Goal: Transaction & Acquisition: Purchase product/service

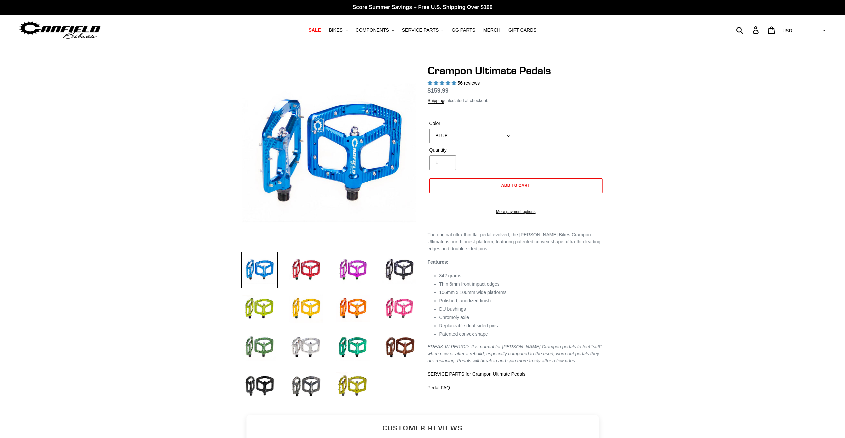
select select "highest-rating"
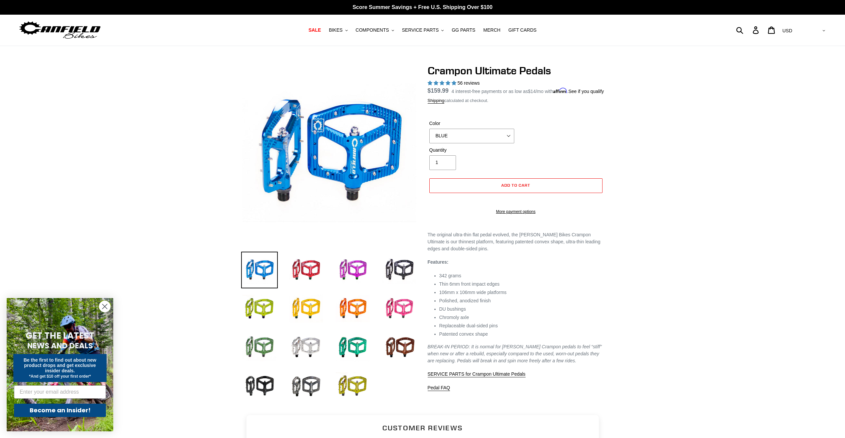
click at [105, 304] on circle "Close dialog" at bounding box center [104, 306] width 11 height 11
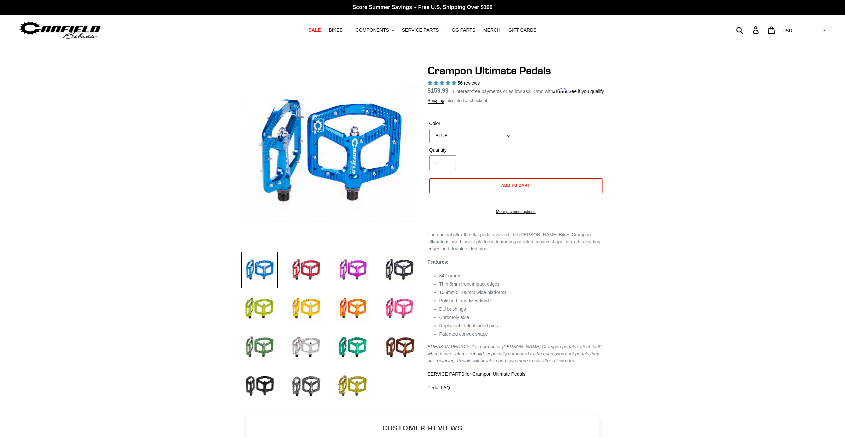
click at [321, 32] on span "SALE" at bounding box center [314, 30] width 12 height 6
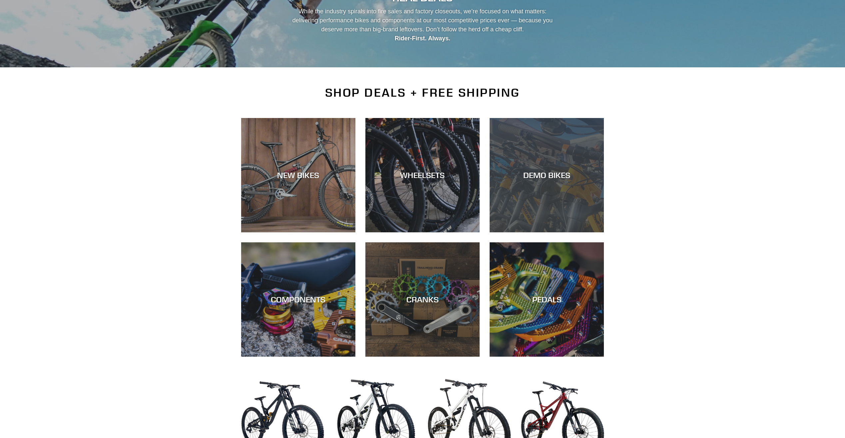
scroll to position [100, 0]
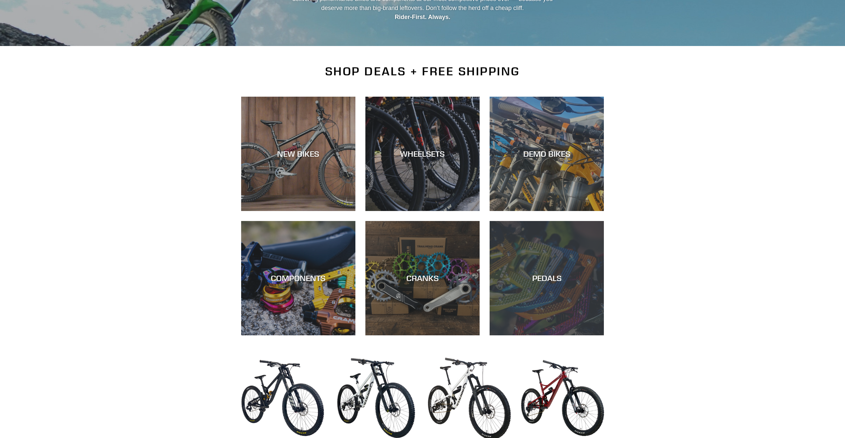
click at [552, 335] on div "PEDALS" at bounding box center [547, 335] width 114 height 0
